Goal: Book appointment/travel/reservation

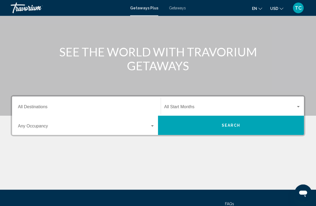
scroll to position [44, 0]
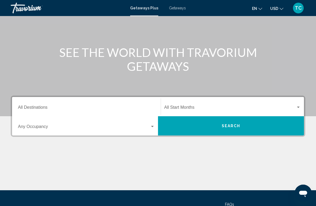
click at [55, 104] on div "Destination All Destinations" at bounding box center [86, 106] width 137 height 17
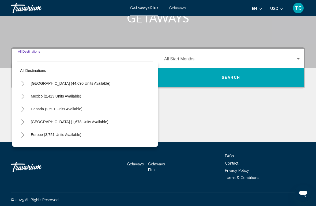
scroll to position [0, 0]
click at [52, 84] on span "United States (44,690 units available)" at bounding box center [70, 83] width 79 height 4
type input "**********"
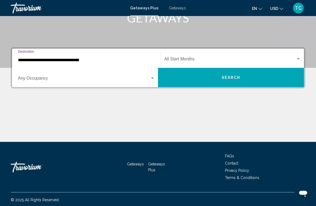
click at [201, 79] on button "Search" at bounding box center [231, 77] width 146 height 19
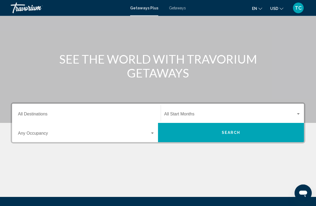
scroll to position [37, 0]
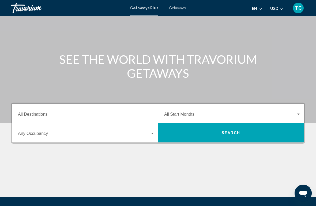
click at [102, 111] on div "Destination All Destinations" at bounding box center [86, 113] width 137 height 17
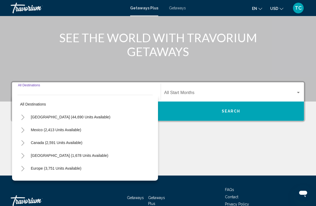
scroll to position [93, 0]
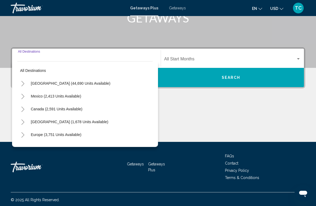
click at [52, 81] on span "United States (44,690 units available)" at bounding box center [70, 83] width 79 height 4
type input "**********"
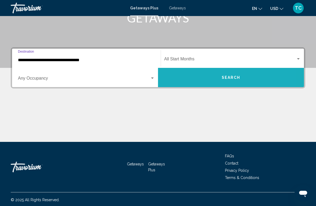
click at [198, 75] on button "Search" at bounding box center [231, 77] width 146 height 19
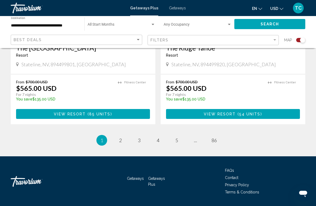
scroll to position [1211, 0]
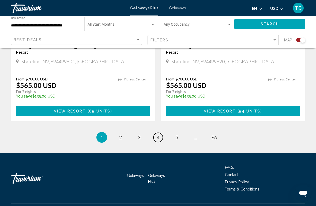
click at [157, 135] on span "4" at bounding box center [158, 138] width 3 height 6
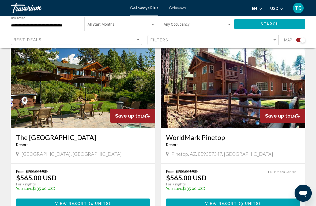
scroll to position [580, 0]
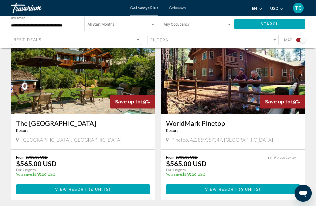
click at [116, 185] on button "View Resort ( 4 units )" at bounding box center [83, 190] width 134 height 10
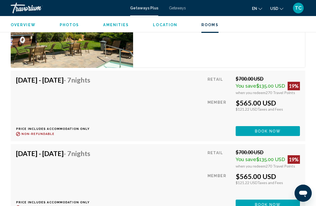
scroll to position [1006, 0]
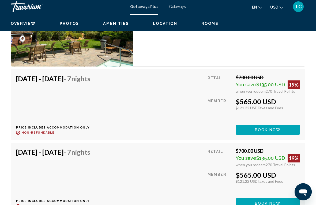
click at [279, 129] on span "Book now" at bounding box center [268, 131] width 26 height 4
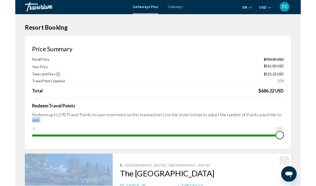
scroll to position [1, 0]
